Goal: Task Accomplishment & Management: Manage account settings

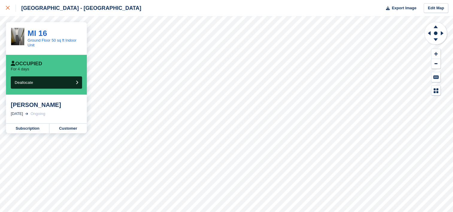
click at [4, 8] on link at bounding box center [8, 8] width 16 height 16
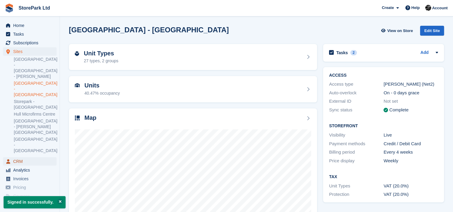
click at [25, 157] on span "CRM" at bounding box center [31, 161] width 36 height 8
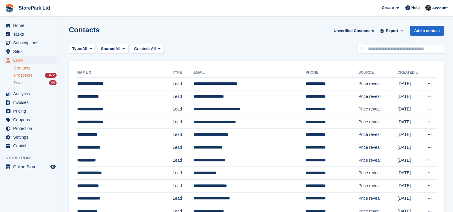
click at [40, 78] on div "Prospects 1472" at bounding box center [35, 75] width 43 height 6
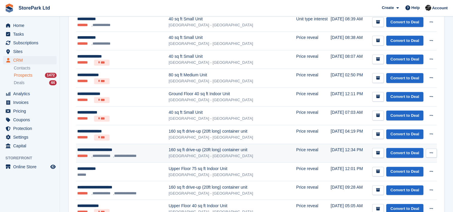
scroll to position [291, 0]
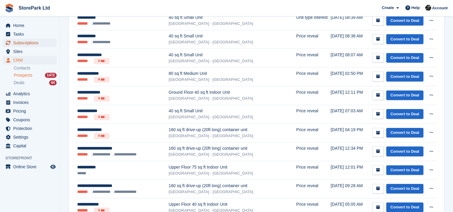
click at [30, 39] on span "Subscriptions" at bounding box center [31, 43] width 36 height 8
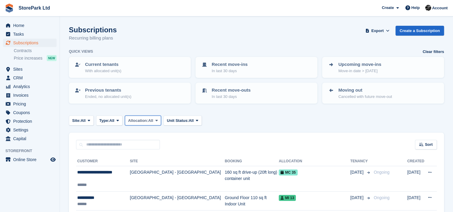
click at [141, 120] on span "Allocation:" at bounding box center [138, 121] width 20 height 6
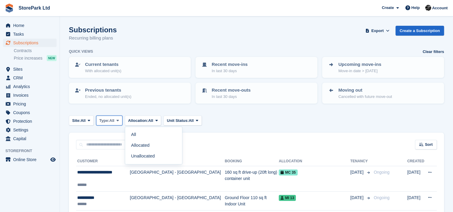
click at [113, 119] on span "All" at bounding box center [111, 121] width 5 height 6
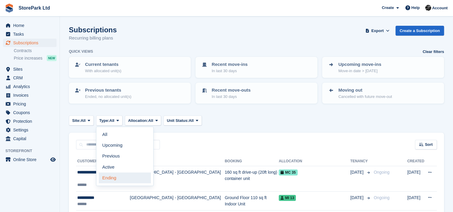
click at [111, 177] on link "Ending" at bounding box center [125, 178] width 52 height 11
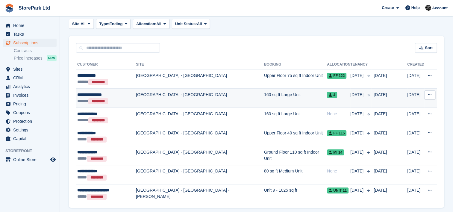
scroll to position [99, 0]
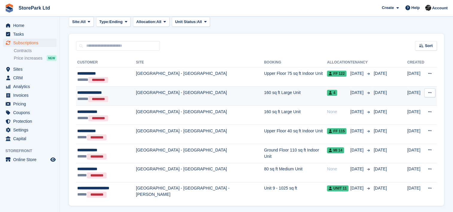
click at [264, 96] on td "160 sq ft Large Unit" at bounding box center [295, 96] width 63 height 19
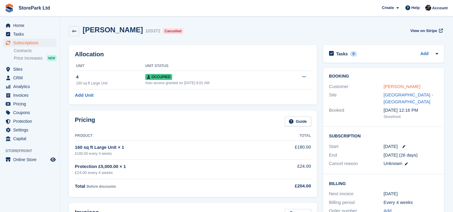
click at [393, 85] on link "[PERSON_NAME]" at bounding box center [402, 86] width 37 height 5
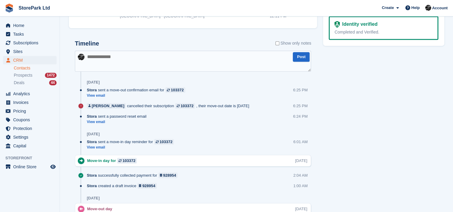
scroll to position [360, 0]
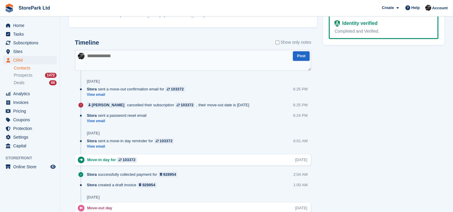
click at [220, 64] on textarea at bounding box center [193, 60] width 236 height 21
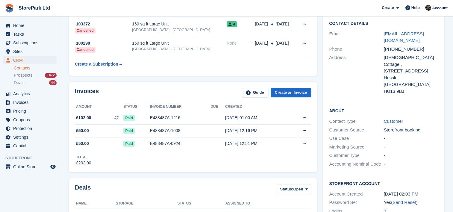
scroll to position [0, 0]
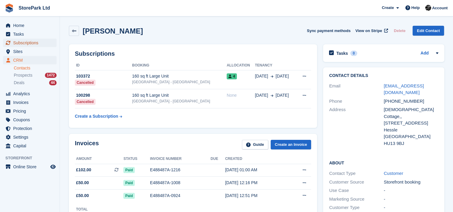
click at [31, 44] on span "Subscriptions" at bounding box center [31, 43] width 36 height 8
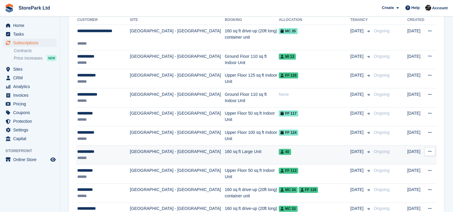
scroll to position [142, 0]
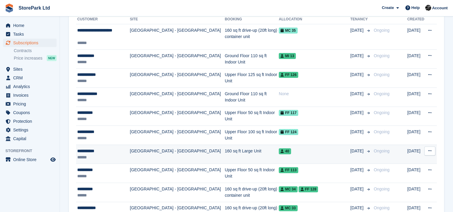
click at [176, 159] on td "[GEOGRAPHIC_DATA] - [GEOGRAPHIC_DATA]" at bounding box center [177, 154] width 95 height 19
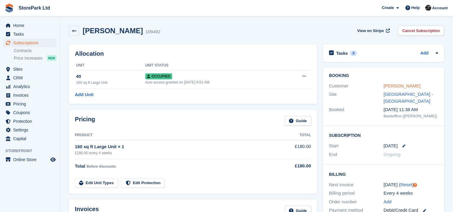
click at [392, 86] on link "[PERSON_NAME]" at bounding box center [402, 85] width 37 height 5
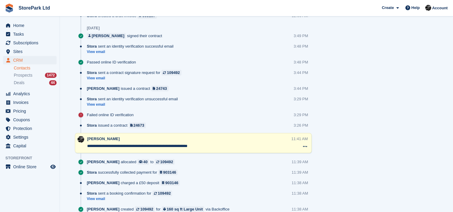
scroll to position [403, 0]
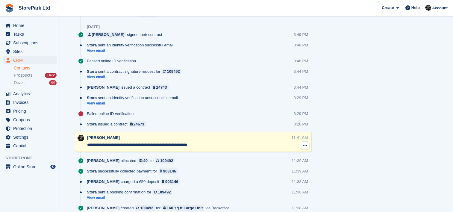
click at [307, 143] on button at bounding box center [305, 145] width 8 height 8
click at [267, 140] on div "[PERSON_NAME]" at bounding box center [188, 138] width 202 height 6
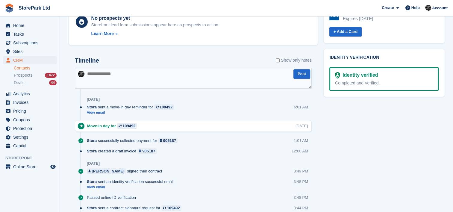
scroll to position [484, 0]
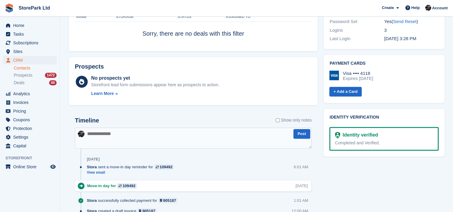
scroll to position [207, 0]
click at [28, 59] on span "CRM" at bounding box center [31, 60] width 36 height 8
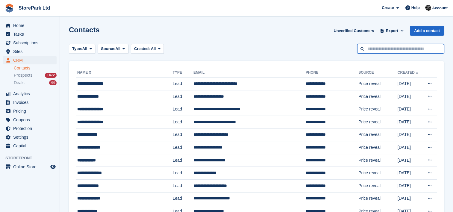
click at [375, 47] on input "text" at bounding box center [400, 49] width 87 height 10
type input "********"
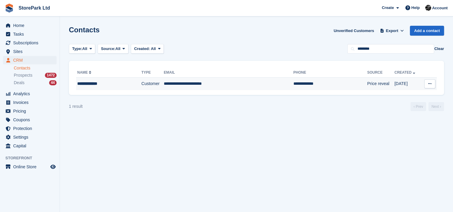
click at [204, 80] on td "**********" at bounding box center [229, 84] width 130 height 13
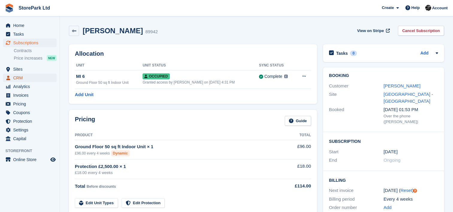
click at [22, 75] on span "CRM" at bounding box center [31, 78] width 36 height 8
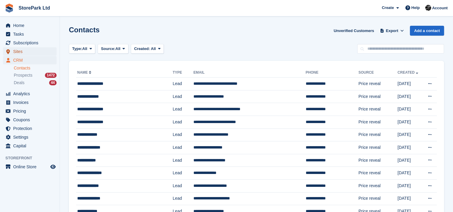
click at [28, 52] on span "Sites" at bounding box center [31, 51] width 36 height 8
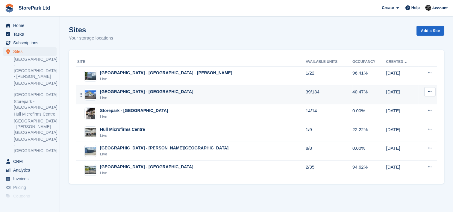
click at [134, 86] on td "[GEOGRAPHIC_DATA] - [GEOGRAPHIC_DATA] Live" at bounding box center [191, 94] width 230 height 19
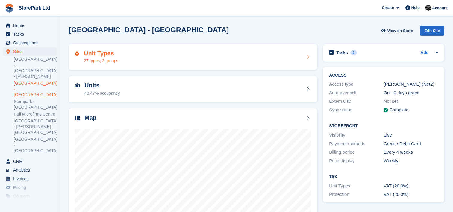
click at [106, 62] on div "27 types, 2 groups" at bounding box center [101, 61] width 34 height 6
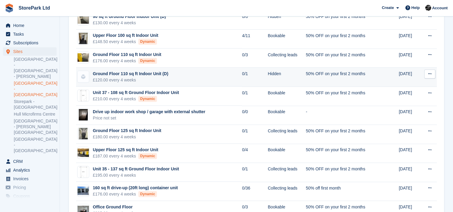
scroll to position [415, 0]
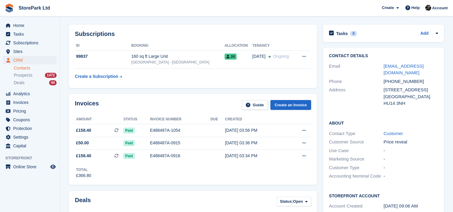
scroll to position [20, 0]
click at [24, 74] on span "Prospects" at bounding box center [23, 75] width 19 height 6
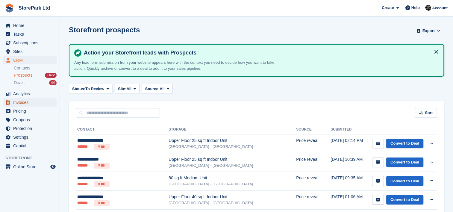
click at [25, 101] on span "Invoices" at bounding box center [31, 102] width 36 height 8
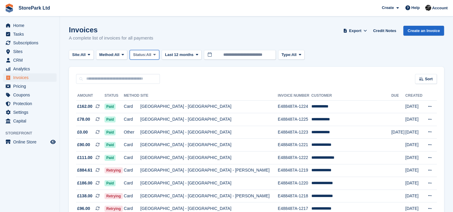
click at [137, 54] on span "Status:" at bounding box center [139, 55] width 13 height 6
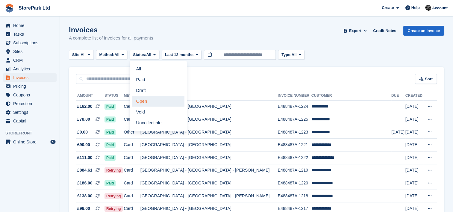
click at [149, 101] on link "Open" at bounding box center [158, 101] width 52 height 11
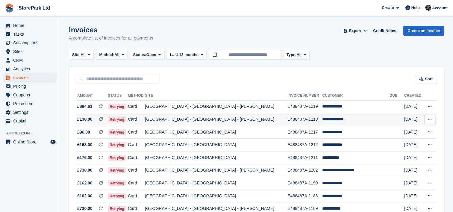
click at [214, 120] on td "[GEOGRAPHIC_DATA] - [GEOGRAPHIC_DATA] - [PERSON_NAME]" at bounding box center [216, 119] width 143 height 13
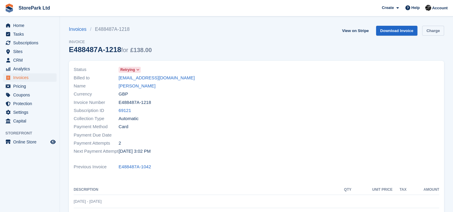
click at [428, 29] on link "Charge" at bounding box center [433, 31] width 22 height 10
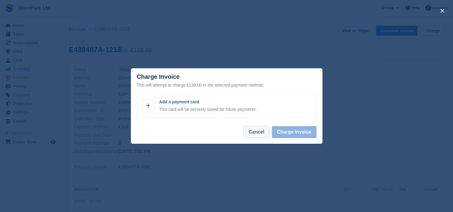
click at [264, 132] on button "Cancel" at bounding box center [256, 132] width 26 height 12
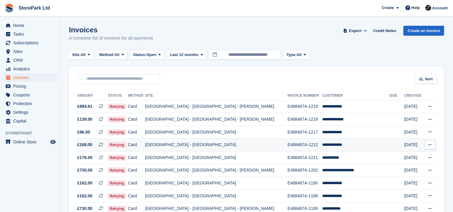
click at [176, 146] on td "[GEOGRAPHIC_DATA] - [GEOGRAPHIC_DATA]" at bounding box center [216, 145] width 143 height 13
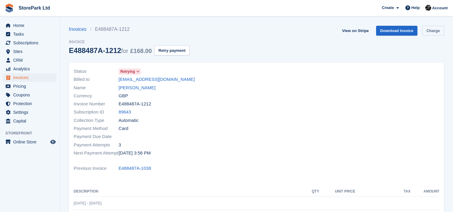
click at [432, 32] on link "Charge" at bounding box center [433, 31] width 22 height 10
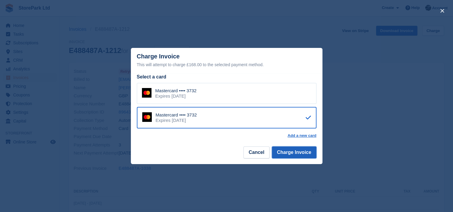
click at [289, 157] on button "Charge Invoice" at bounding box center [294, 152] width 45 height 12
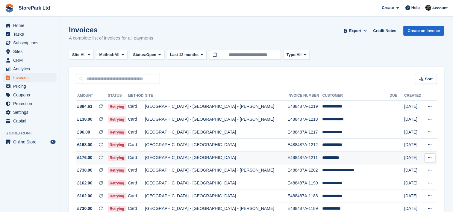
click at [231, 155] on td "[GEOGRAPHIC_DATA] - [GEOGRAPHIC_DATA]" at bounding box center [216, 158] width 143 height 13
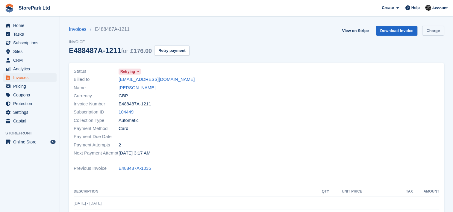
click at [429, 31] on link "Charge" at bounding box center [433, 31] width 22 height 10
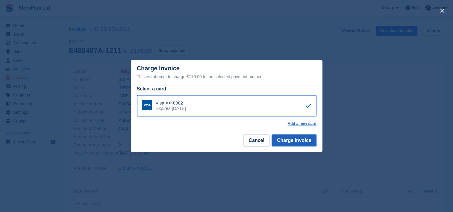
click at [283, 141] on button "Charge Invoice" at bounding box center [294, 140] width 45 height 12
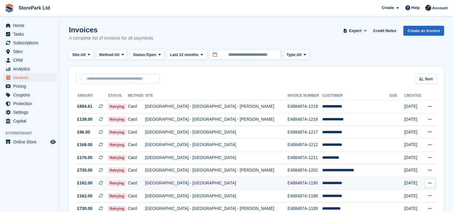
click at [186, 178] on td "[GEOGRAPHIC_DATA] - [GEOGRAPHIC_DATA]" at bounding box center [216, 183] width 143 height 13
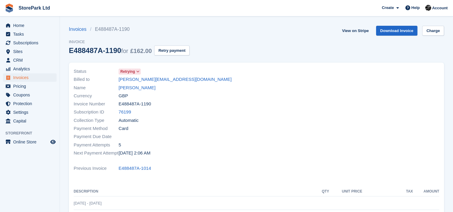
click at [197, 172] on div "Previous Invoice E488487A-1014" at bounding box center [257, 168] width 366 height 8
